Goal: Task Accomplishment & Management: Complete application form

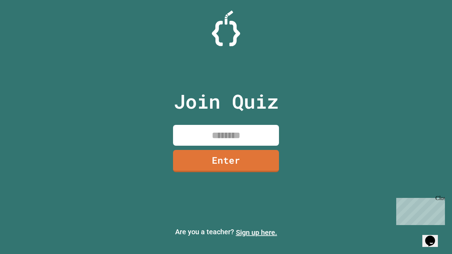
click at [256, 233] on link "Sign up here." at bounding box center [256, 232] width 41 height 8
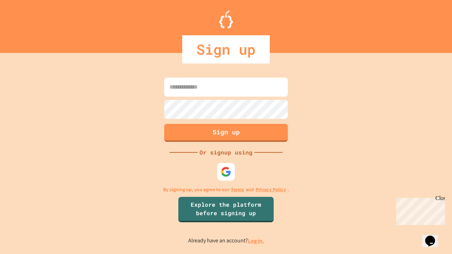
click at [256, 241] on link "Log in." at bounding box center [256, 240] width 16 height 7
